Goal: Find specific page/section: Find specific page/section

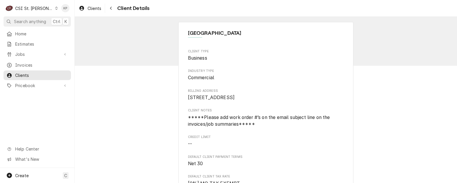
click at [55, 8] on icon "Dynamic Content Wrapper" at bounding box center [56, 8] width 3 height 3
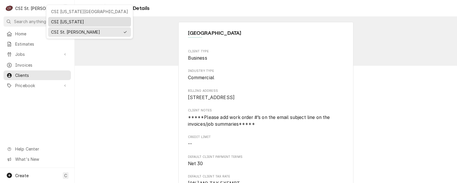
click at [54, 20] on div "CSI [US_STATE]" at bounding box center [89, 22] width 77 height 6
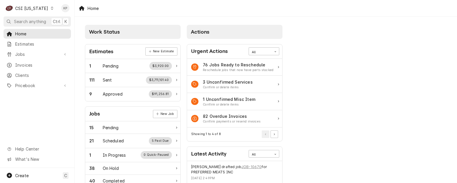
click at [33, 62] on span "Invoices" at bounding box center [41, 65] width 53 height 6
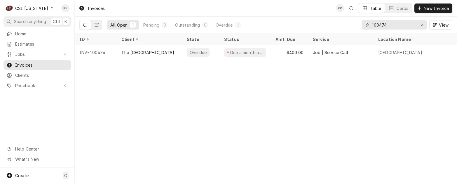
click at [379, 25] on input "100474" at bounding box center [394, 24] width 44 height 9
click at [381, 25] on input "100474" at bounding box center [394, 24] width 44 height 9
type input "100574"
click at [50, 10] on div "Dynamic Content Wrapper" at bounding box center [52, 8] width 4 height 4
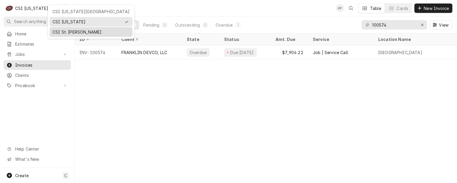
click at [50, 31] on div "CSI St. [PERSON_NAME]" at bounding box center [91, 32] width 83 height 10
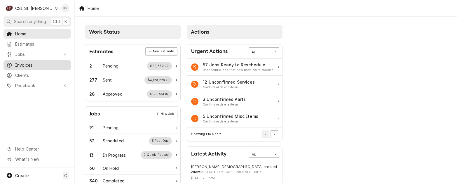
click at [27, 63] on span "Invoices" at bounding box center [41, 65] width 53 height 6
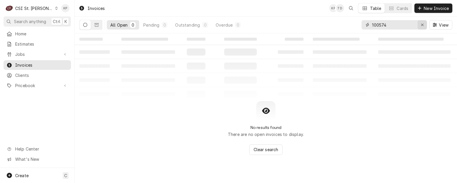
click at [422, 25] on icon "Erase input" at bounding box center [422, 25] width 3 height 4
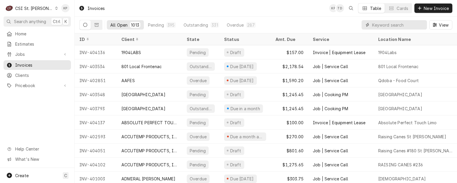
paste input "402658"
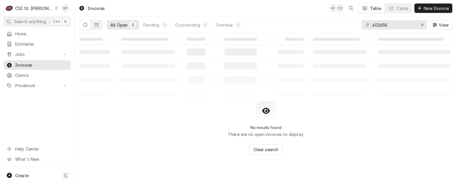
click at [86, 26] on icon "Dynamic Content Wrapper" at bounding box center [85, 25] width 4 height 4
click at [85, 24] on icon "Dynamic Content Wrapper" at bounding box center [85, 25] width 4 height 4
click at [97, 25] on icon "Dynamic Content Wrapper" at bounding box center [97, 25] width 4 height 4
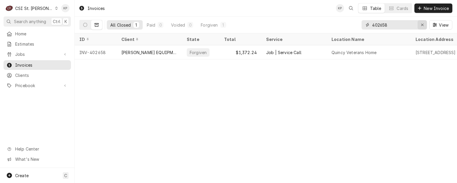
drag, startPoint x: 381, startPoint y: 24, endPoint x: 421, endPoint y: 26, distance: 40.0
click at [421, 26] on div "402658" at bounding box center [393, 24] width 65 height 9
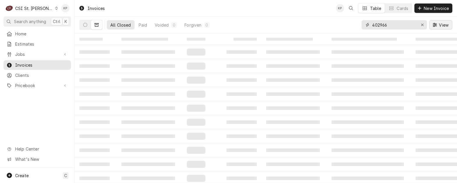
type input "402966"
click at [399, 24] on input "402966" at bounding box center [394, 24] width 44 height 9
